Goal: Task Accomplishment & Management: Manage account settings

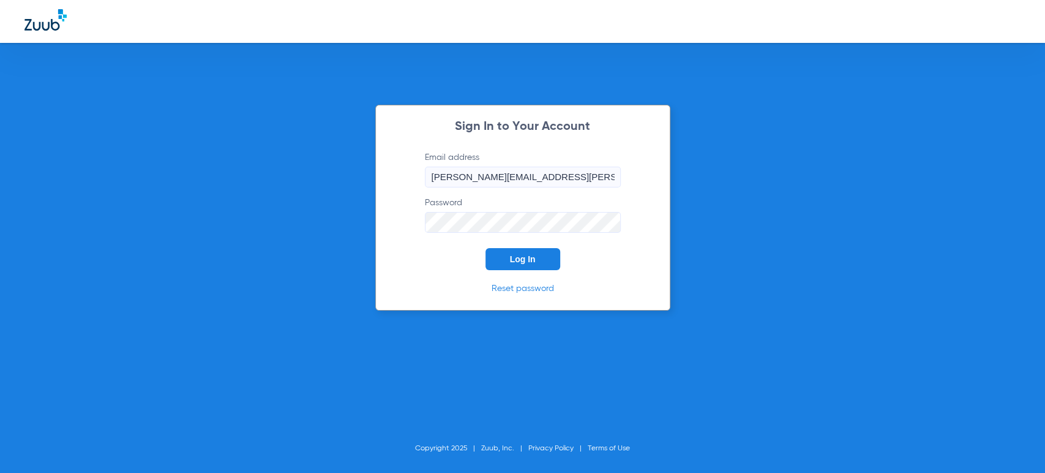
click at [524, 256] on span "Log In" at bounding box center [523, 259] width 26 height 10
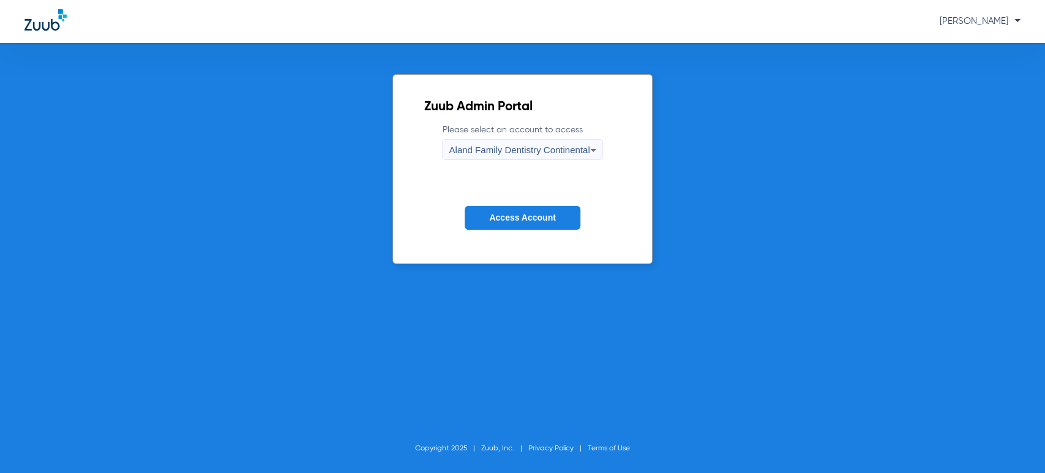
drag, startPoint x: 525, startPoint y: 228, endPoint x: 529, endPoint y: 211, distance: 18.1
click at [525, 228] on button "Access Account" at bounding box center [522, 218] width 115 height 24
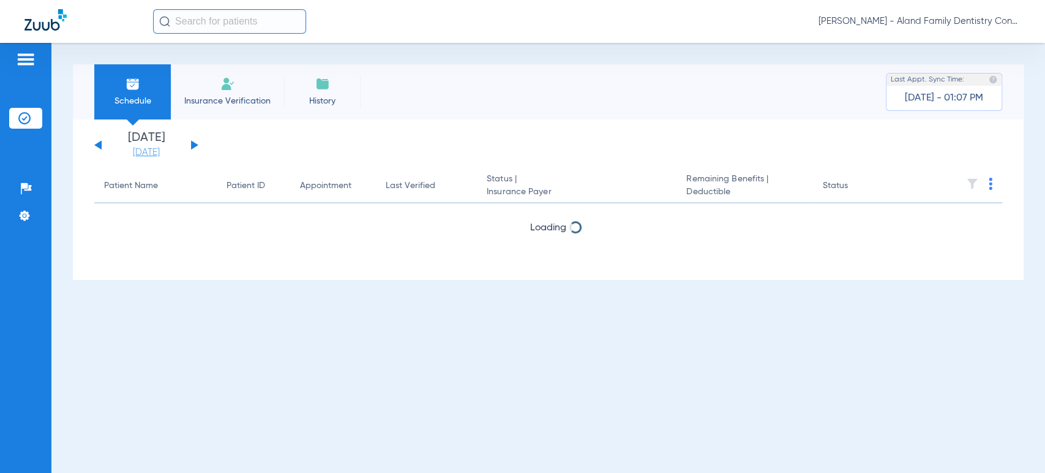
click at [137, 150] on link "[DATE]" at bounding box center [146, 152] width 73 height 12
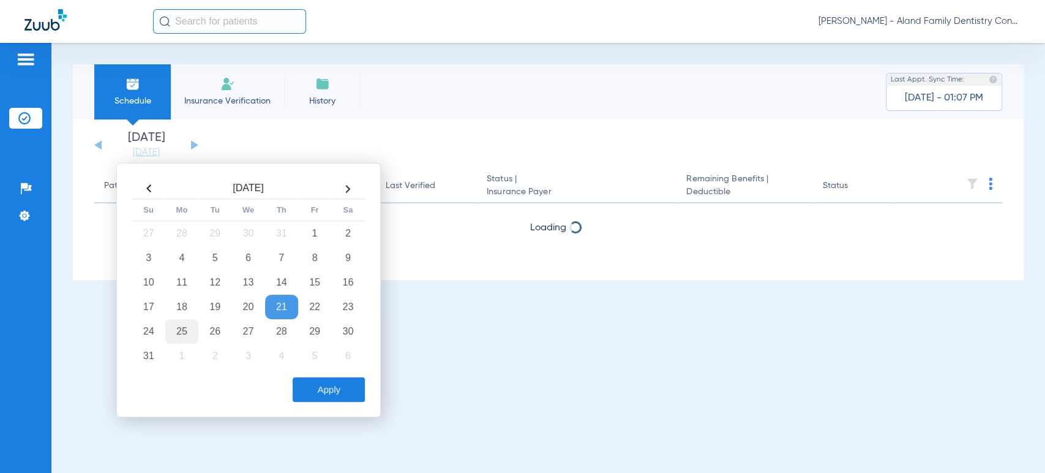
click at [182, 330] on td "25" at bounding box center [181, 331] width 33 height 24
click at [304, 381] on button "Apply" at bounding box center [329, 389] width 72 height 24
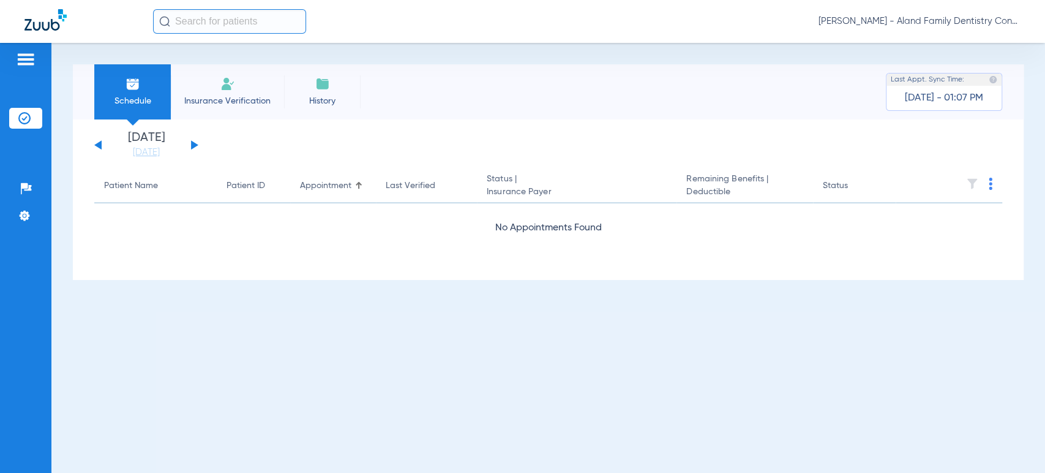
click at [80, 224] on div "[DATE] [DATE] [DATE] [DATE] [DATE] [DATE] [DATE] [DATE] [DATE] [DATE] [DATE] [D…" at bounding box center [548, 199] width 951 height 160
click at [990, 23] on span "[PERSON_NAME] - Aland Family Dentistry Continental" at bounding box center [920, 21] width 202 height 12
click at [980, 64] on span "Log out" at bounding box center [975, 68] width 69 height 9
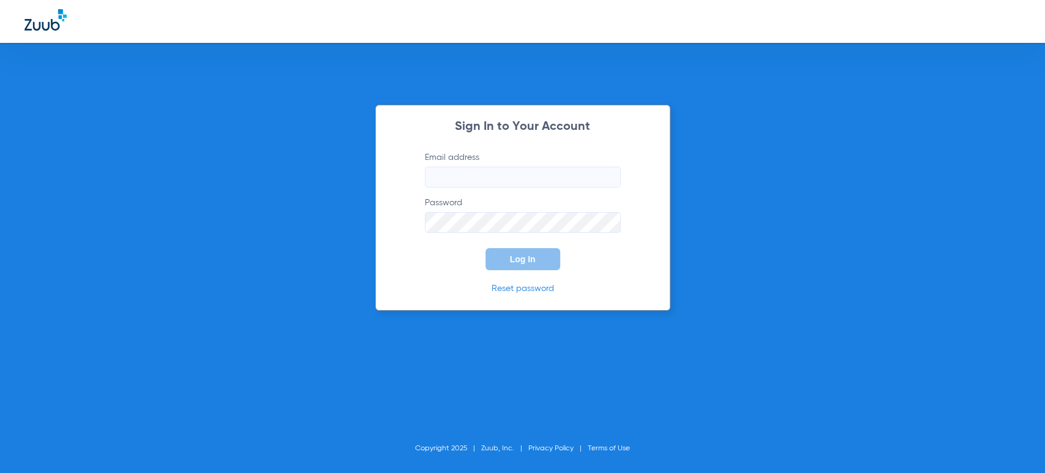
type input "maria.villalobos@bluetreedental.com"
click at [511, 258] on span "Log In" at bounding box center [523, 259] width 26 height 10
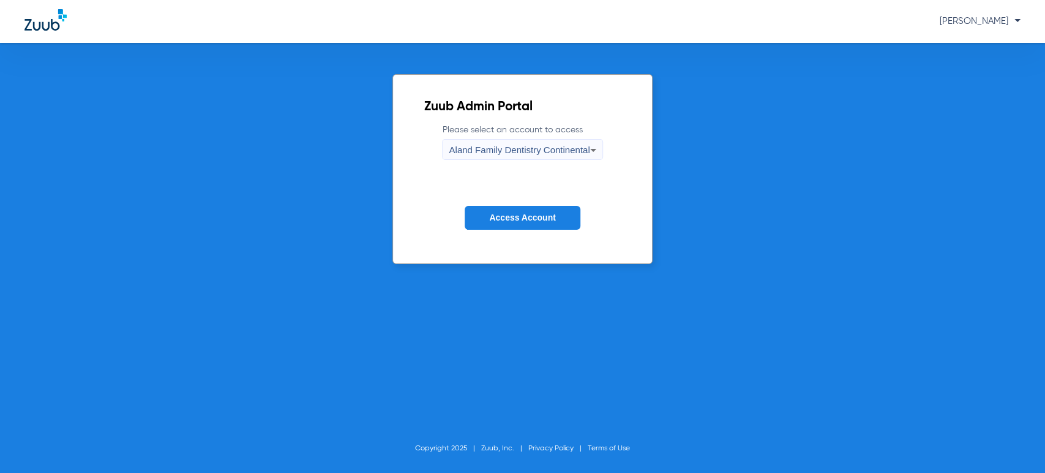
click at [527, 230] on form "Please select an account to access Aland Family Dentistry Continental Access Ac…" at bounding box center [522, 186] width 197 height 124
click at [530, 217] on span "Access Account" at bounding box center [522, 218] width 66 height 10
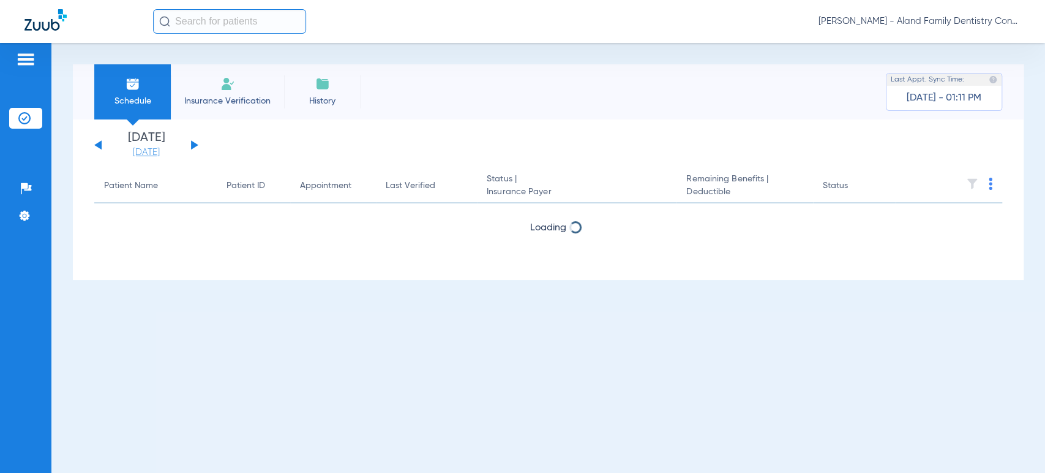
click at [146, 147] on link "[DATE]" at bounding box center [146, 152] width 73 height 12
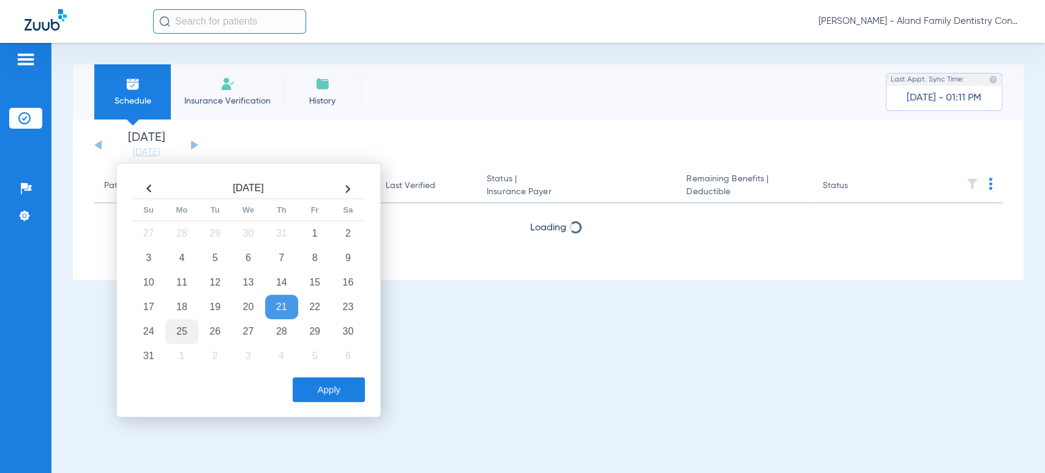
click at [178, 327] on td "25" at bounding box center [181, 331] width 33 height 24
click at [336, 380] on button "Apply" at bounding box center [329, 389] width 72 height 24
